Goal: Task Accomplishment & Management: Contribute content

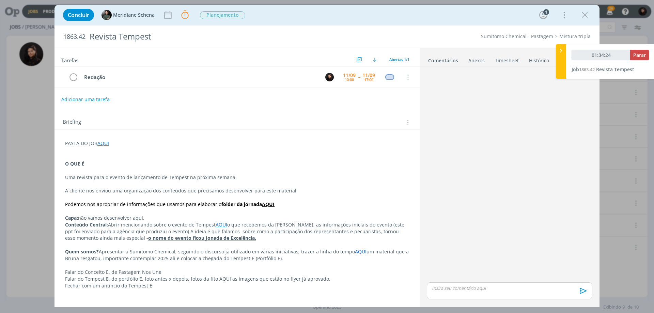
scroll to position [59, 0]
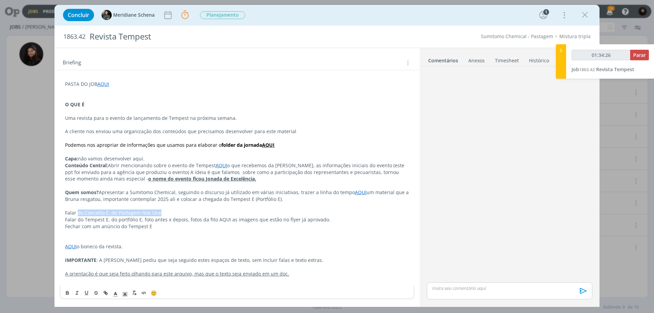
drag, startPoint x: 78, startPoint y: 212, endPoint x: 163, endPoint y: 213, distance: 85.5
click at [163, 213] on p "Falar do Conceito E, de Pastagem Nos Une" at bounding box center [237, 212] width 344 height 7
drag, startPoint x: 100, startPoint y: 219, endPoint x: 158, endPoint y: 222, distance: 58.7
click at [158, 222] on p "Falar do Tempest E, do portfólio E, foto antes x depois, fotos da fito AQUI as …" at bounding box center [237, 219] width 344 height 7
click at [145, 222] on p "Falar do Tempest E, do portfólio E, foto antes x depois, fotos da fito AQUI as …" at bounding box center [237, 219] width 344 height 7
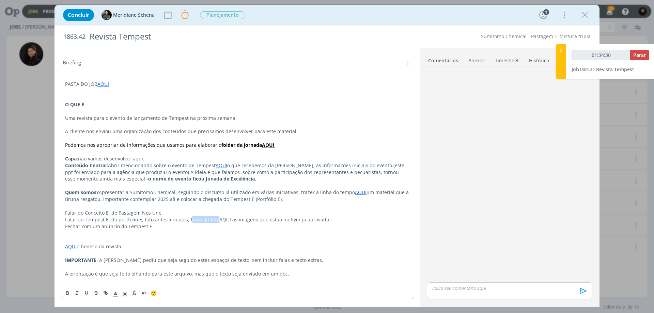
drag, startPoint x: 189, startPoint y: 220, endPoint x: 215, endPoint y: 221, distance: 25.9
click at [215, 221] on p "Falar do Tempest E, do portfólio E, foto antes x depois, fotos da fito AQUI as …" at bounding box center [237, 219] width 344 height 7
click at [216, 220] on p "Falar do Tempest E, do portfólio E, foto antes x depois, fotos da fito AQUI as …" at bounding box center [237, 219] width 344 height 7
drag, startPoint x: 216, startPoint y: 218, endPoint x: 227, endPoint y: 218, distance: 11.2
click at [227, 218] on p "Falar do Tempest E, do portfólio E, foto antes x depois, fotos da fito AQUI as …" at bounding box center [237, 219] width 344 height 7
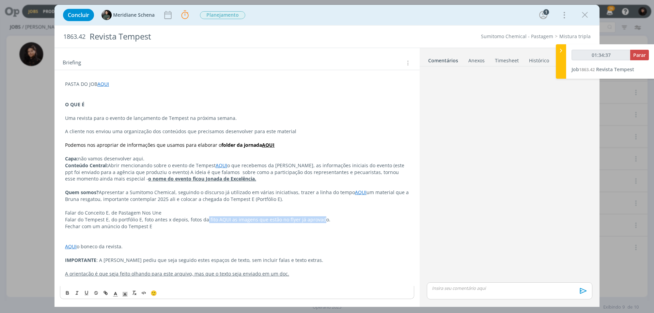
drag, startPoint x: 320, startPoint y: 219, endPoint x: 205, endPoint y: 221, distance: 114.8
click at [205, 221] on p "Falar do Tempest E, do portfólio E, foto antes x depois, fotos da fito AQUI as …" at bounding box center [237, 219] width 344 height 7
click at [100, 212] on p "Falar do Conceito E, de Pastagem Nos Une" at bounding box center [237, 212] width 344 height 7
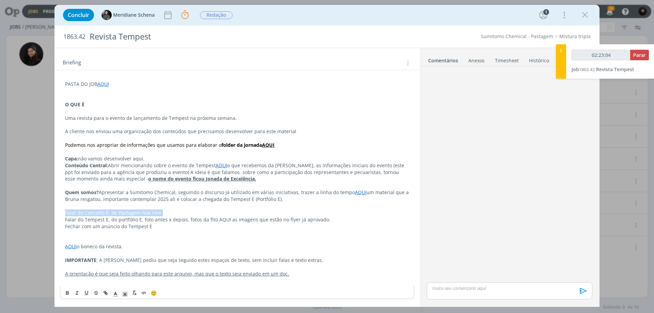
type input "02:23:05"
click at [640, 55] on span "Parar" at bounding box center [639, 55] width 13 height 6
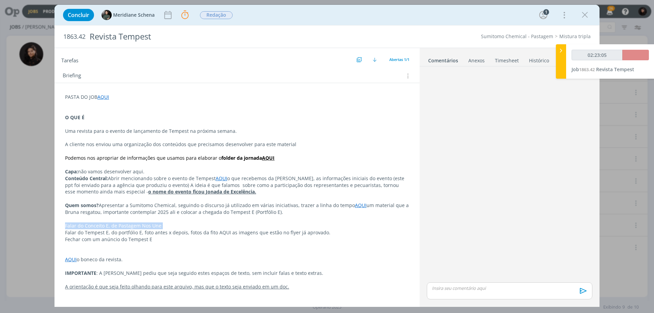
scroll to position [46, 0]
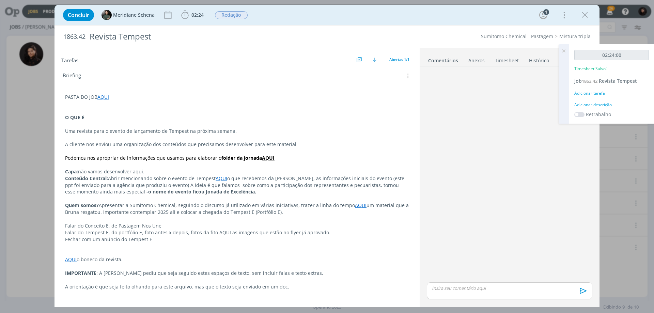
click at [605, 103] on div "Adicionar descrição" at bounding box center [611, 105] width 75 height 6
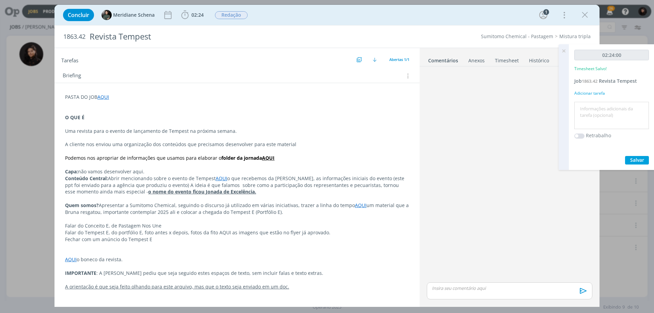
click at [602, 107] on textarea at bounding box center [611, 116] width 71 height 24
type textarea "Redação"
click at [638, 160] on span "Salvar" at bounding box center [637, 160] width 14 height 6
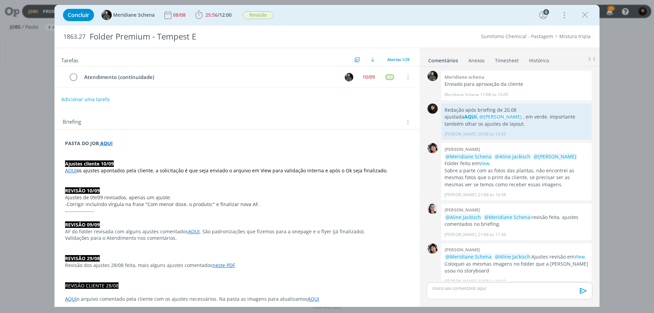
scroll to position [750, 0]
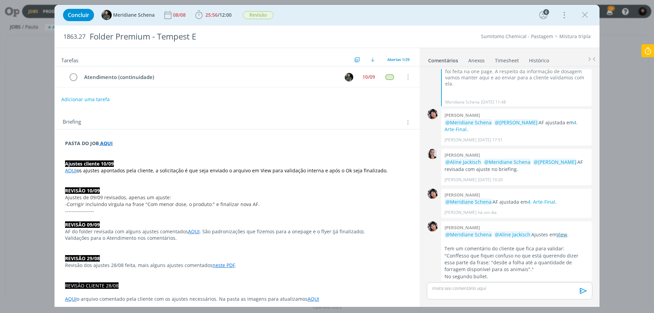
click at [560, 231] on link "View" at bounding box center [562, 234] width 11 height 6
drag, startPoint x: 482, startPoint y: 251, endPoint x: 504, endPoint y: 260, distance: 23.8
click at [504, 260] on p ""Conffesso que fiquei confuso no que está querendo dizer essa parte da frase: "…" at bounding box center [517, 262] width 144 height 21
copy p "desde a folha até a quantidade de forragem disponível para os animais"
